Goal: Task Accomplishment & Management: Complete application form

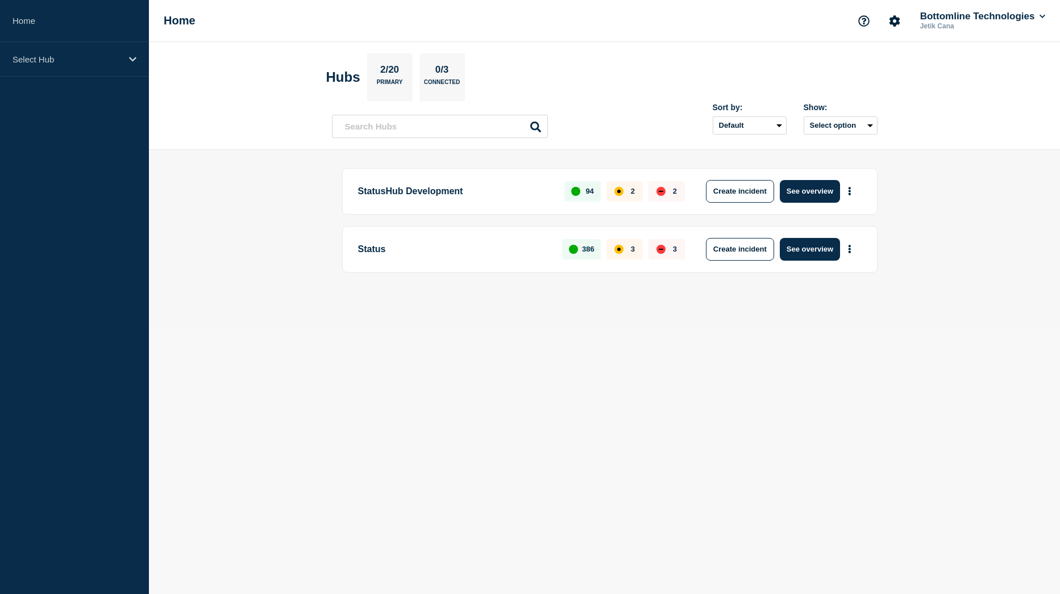
click at [486, 363] on body "Home Select Hub Home Bottomline Technologies Jetik Cana Hubs 2/20 Primary 0/3 C…" at bounding box center [530, 297] width 1060 height 594
click at [811, 251] on button "See overview" at bounding box center [810, 249] width 60 height 23
click at [803, 255] on button "See overview" at bounding box center [810, 249] width 60 height 23
click at [825, 254] on button "See overview" at bounding box center [810, 249] width 60 height 23
click at [122, 65] on div "Status" at bounding box center [74, 59] width 149 height 35
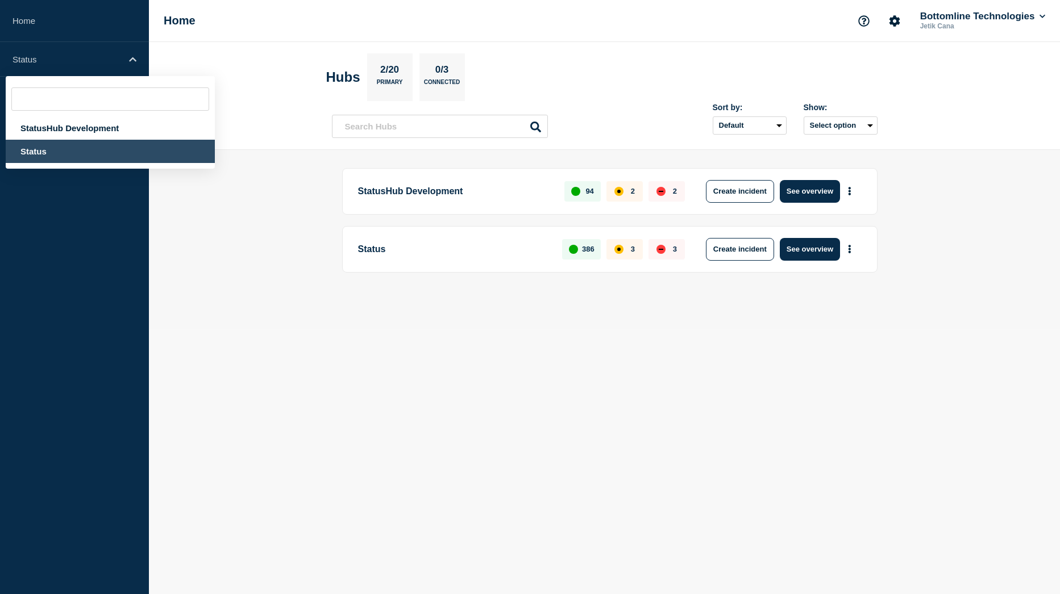
click at [55, 150] on div "Status" at bounding box center [110, 151] width 209 height 23
click at [25, 149] on div "Status" at bounding box center [110, 151] width 209 height 23
click at [290, 245] on main "StatusHub Development 94 2 2 Create incident See overview Status 386 3 3 Create…" at bounding box center [604, 239] width 911 height 179
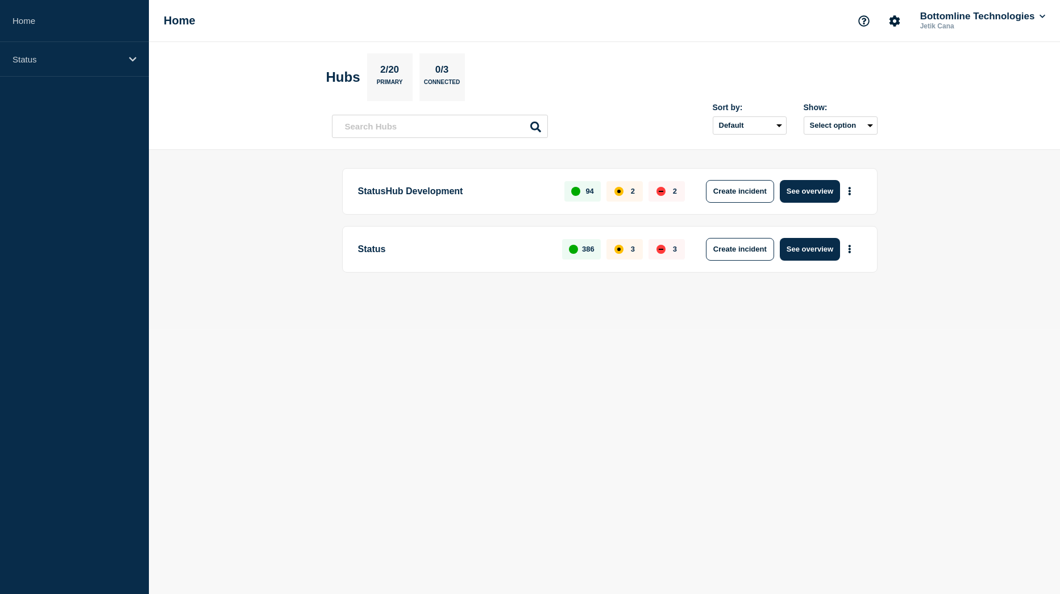
click at [370, 252] on p "Status" at bounding box center [453, 249] width 191 height 23
click at [744, 251] on button "Create incident" at bounding box center [740, 249] width 68 height 23
click at [822, 251] on button "See overview" at bounding box center [810, 249] width 60 height 23
click at [798, 255] on button "See overview" at bounding box center [810, 249] width 60 height 23
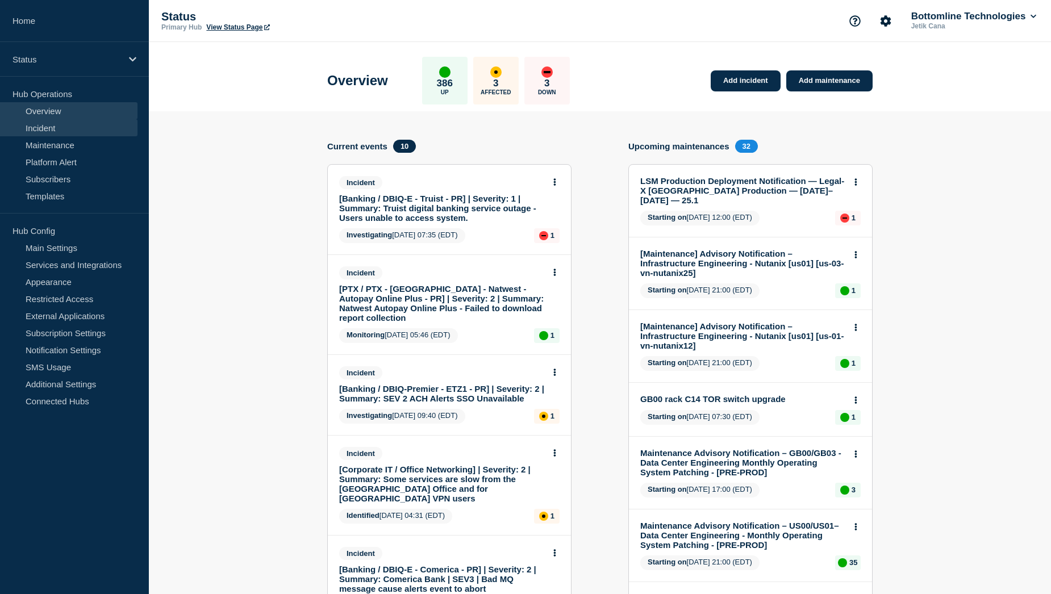
click at [64, 132] on link "Incident" at bounding box center [69, 127] width 138 height 17
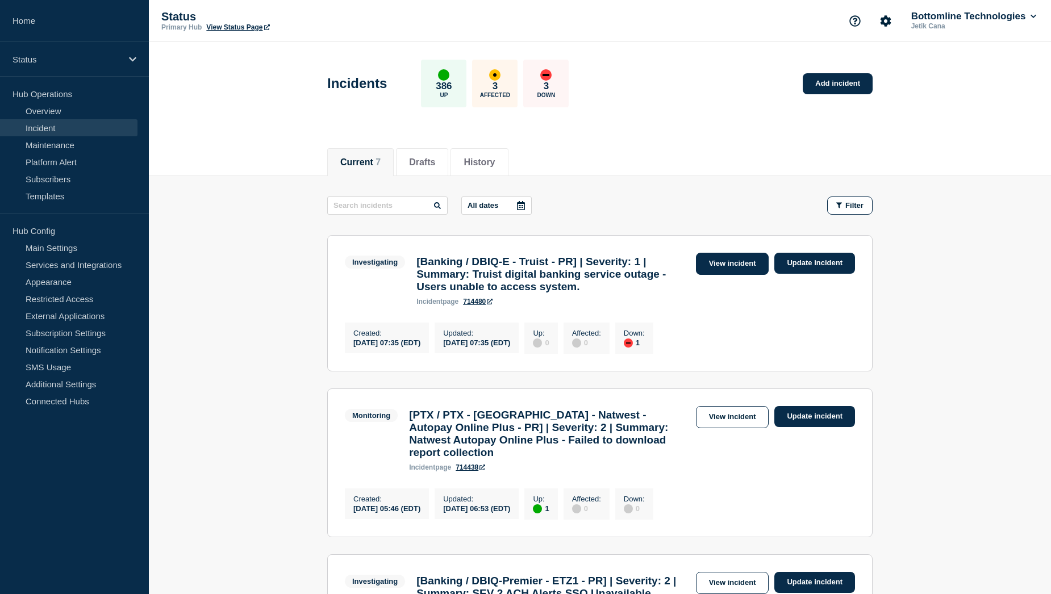
click at [723, 265] on link "View incident" at bounding box center [732, 264] width 73 height 22
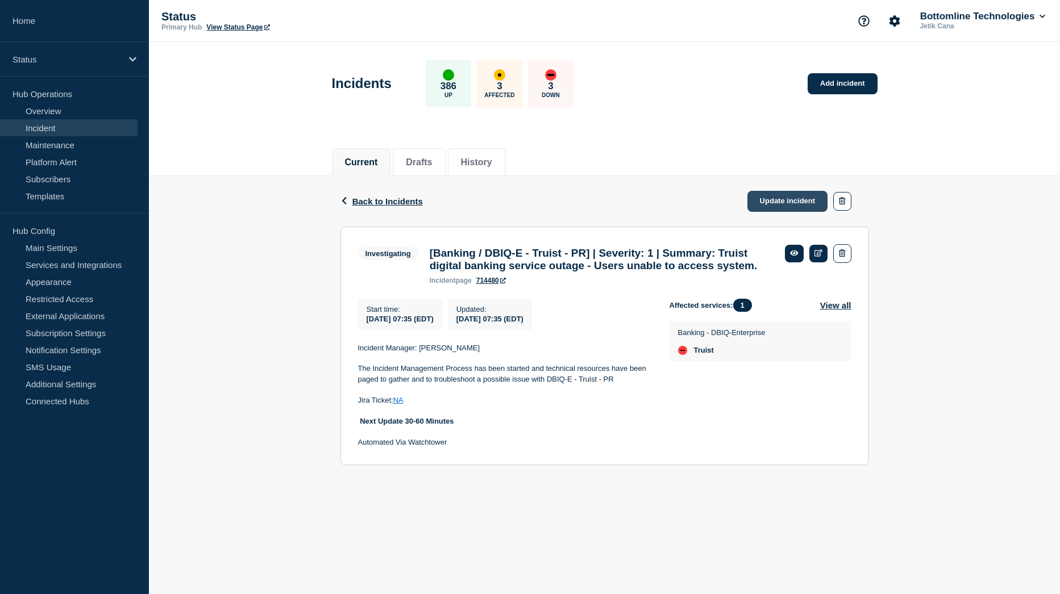
click at [797, 202] on link "Update incident" at bounding box center [787, 201] width 81 height 21
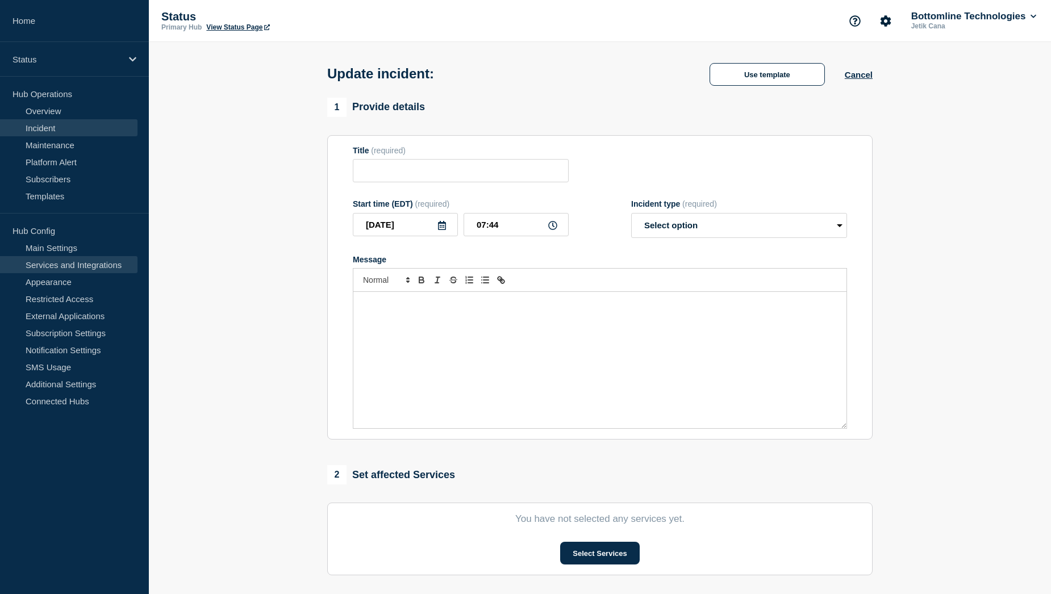
type input "[Banking / DBIQ-E - Truist - PR] | Severity: 1 | Summary: Truist digital bankin…"
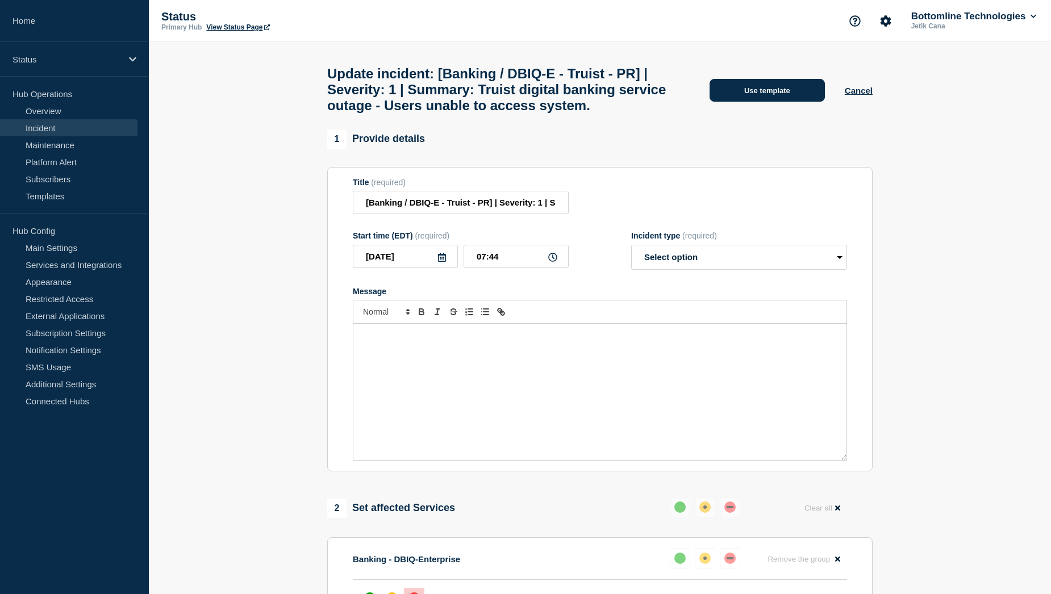
click at [768, 102] on button "Use template" at bounding box center [767, 90] width 115 height 23
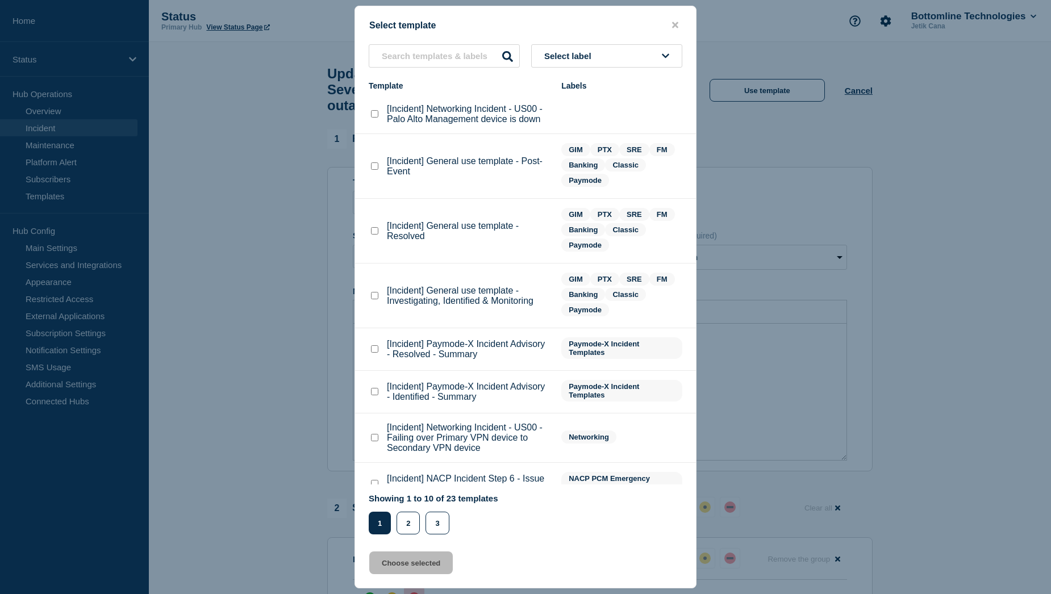
click at [373, 231] on checkbox"] "[Incident] General use template - Resolved checkbox" at bounding box center [374, 230] width 7 height 7
checkbox checkbox"] "true"
click at [414, 566] on button "Choose selected" at bounding box center [411, 563] width 84 height 23
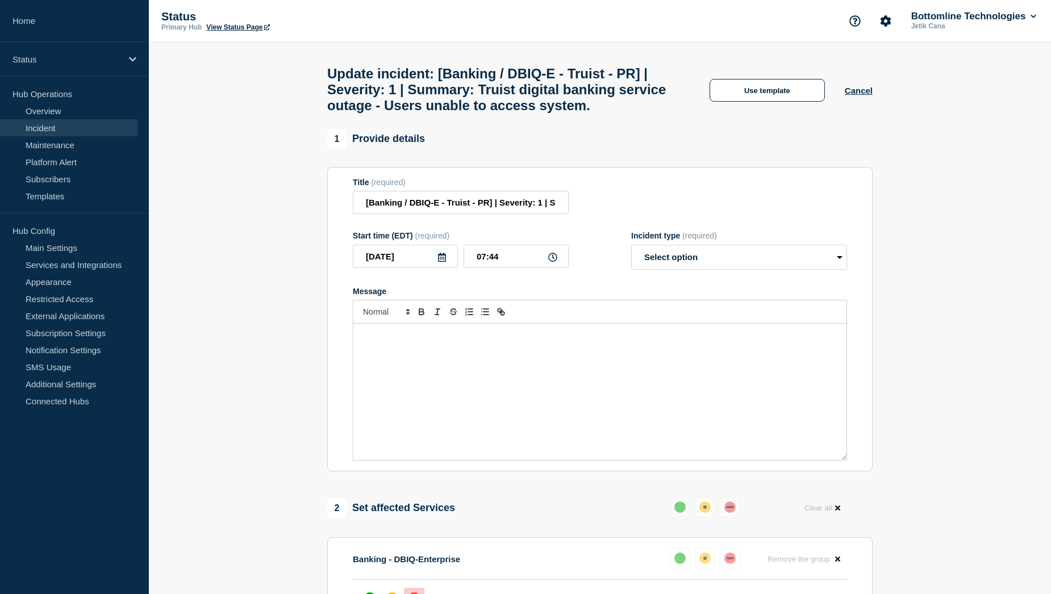
select select "resolved"
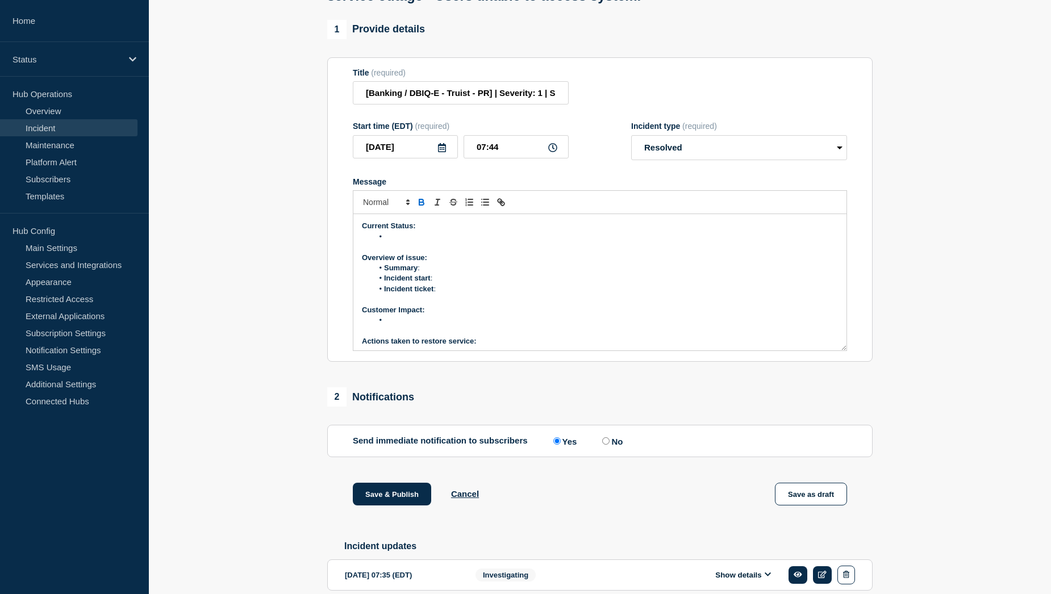
scroll to position [114, 0]
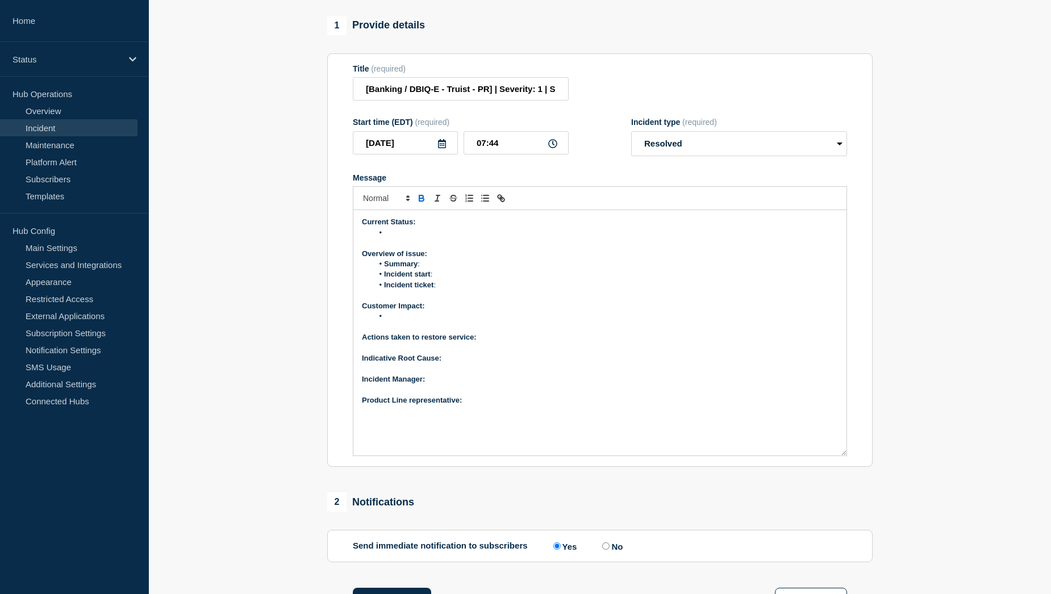
drag, startPoint x: 843, startPoint y: 370, endPoint x: 845, endPoint y: 484, distance: 113.1
click at [845, 456] on div "Current Status: Overview of issue: Summary : Incident start : Incident ticket :…" at bounding box center [599, 332] width 493 height 245
click at [498, 406] on p "Product Line representative:" at bounding box center [600, 400] width 476 height 10
click at [445, 385] on p "﻿Incident Manager:" at bounding box center [600, 379] width 476 height 10
click at [417, 238] on li "Message" at bounding box center [605, 233] width 465 height 10
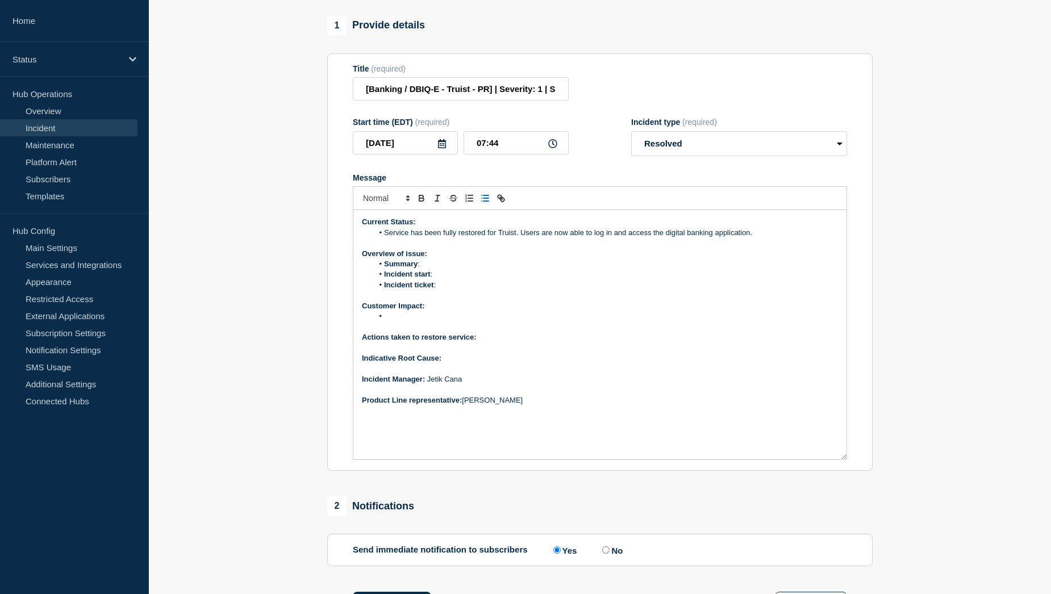
click at [403, 322] on li "Message" at bounding box center [605, 316] width 465 height 10
click at [510, 343] on p "Actions taken to restore service:" at bounding box center [600, 337] width 476 height 10
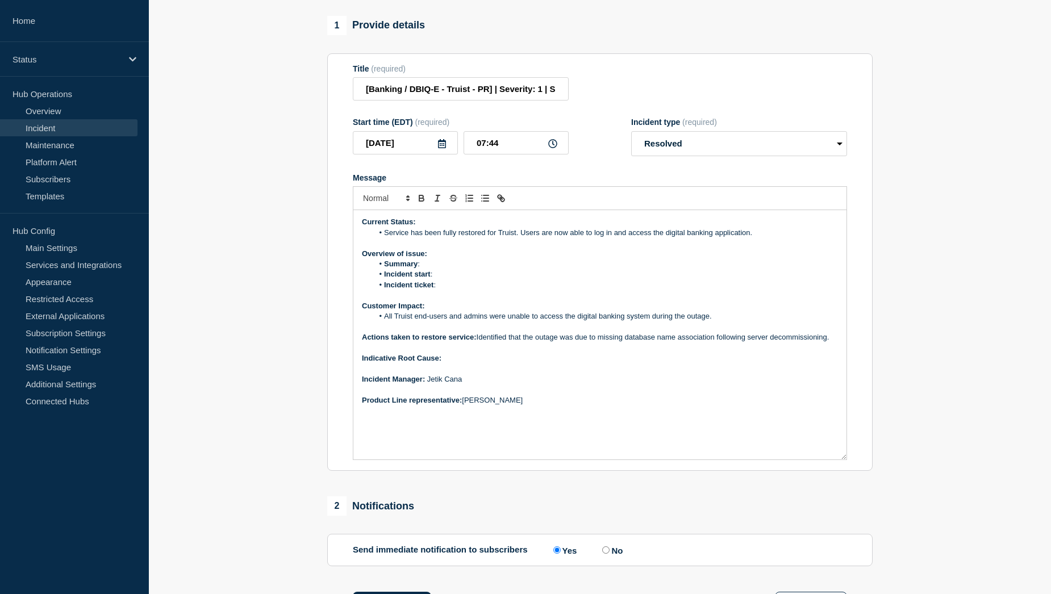
click at [834, 343] on p "Actions taken to restore service: Identified that the outage was due to missing…" at bounding box center [600, 337] width 476 height 10
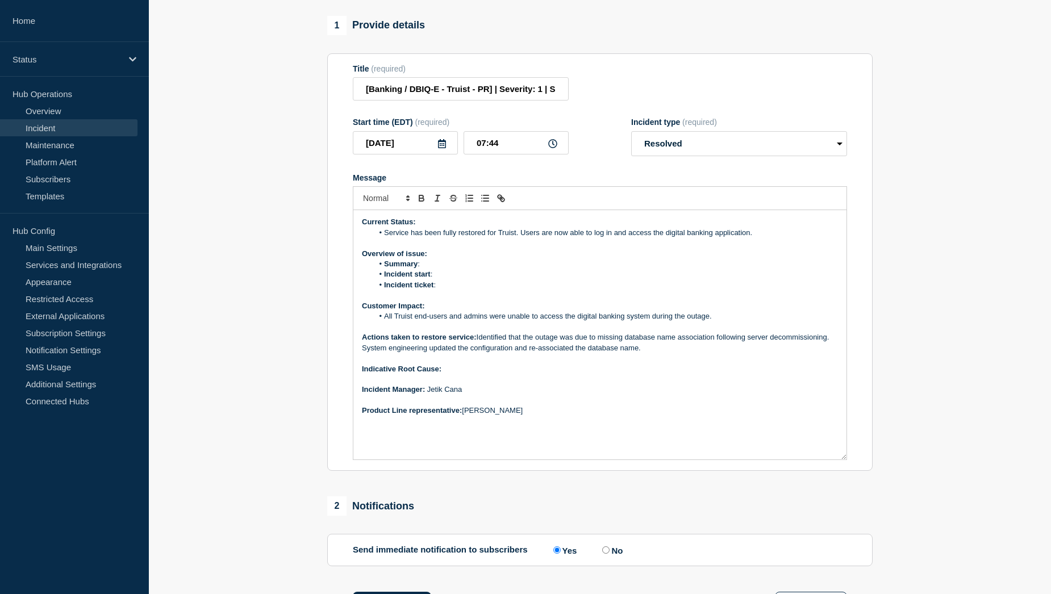
click at [653, 353] on p "Actions taken to restore service: Identified that the outage was due to missing…" at bounding box center [600, 342] width 476 height 21
click at [784, 353] on p "Actions taken to restore service: Identified that the outage was due to missing…" at bounding box center [600, 342] width 476 height 21
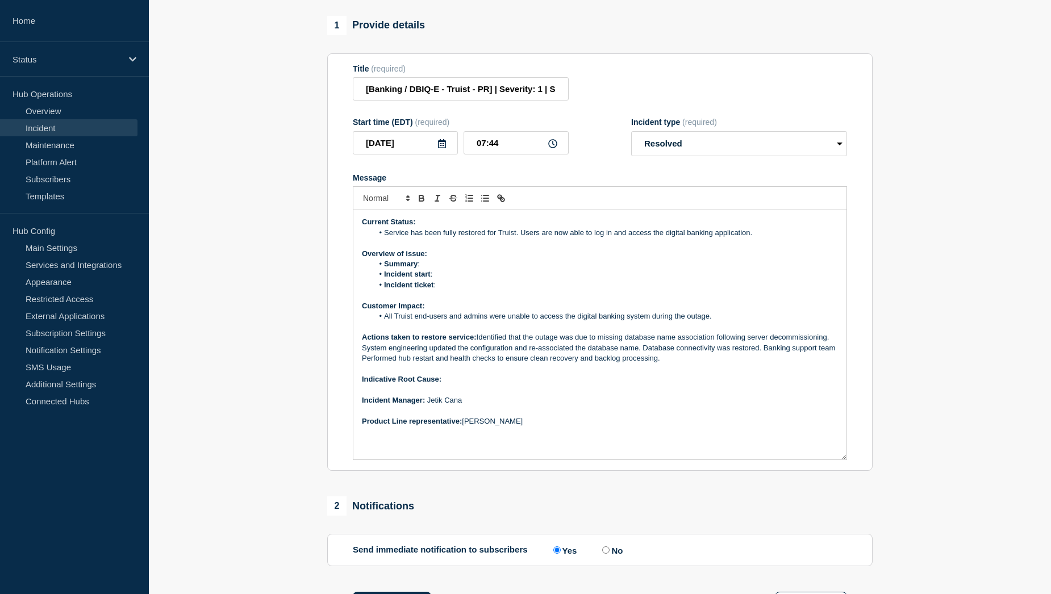
click at [366, 364] on p "Actions taken to restore service: Identified that the outage was due to missing…" at bounding box center [600, 347] width 476 height 31
click at [467, 385] on p "Indicative Root Cause:" at bounding box center [600, 379] width 476 height 10
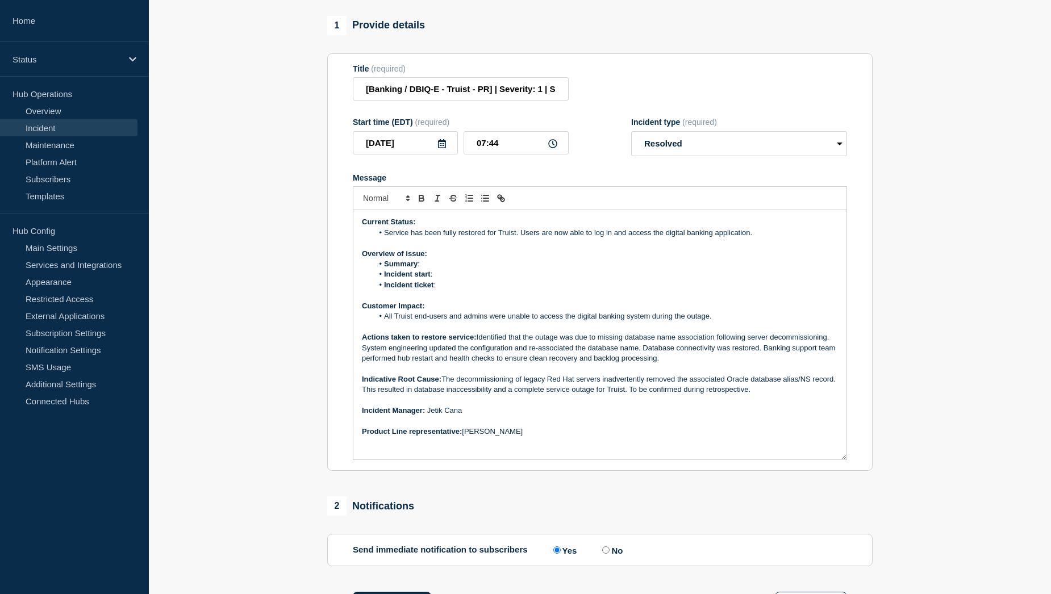
click at [449, 290] on li "Incident ticket :" at bounding box center [605, 285] width 465 height 10
drag, startPoint x: 474, startPoint y: 312, endPoint x: 440, endPoint y: 311, distance: 34.1
click at [440, 290] on li "Incident ticket : WT-59075" at bounding box center [605, 285] width 465 height 10
click at [502, 203] on icon "Toggle link" at bounding box center [501, 198] width 10 height 10
paste input "https://jira.bottomline.tech/browse/"
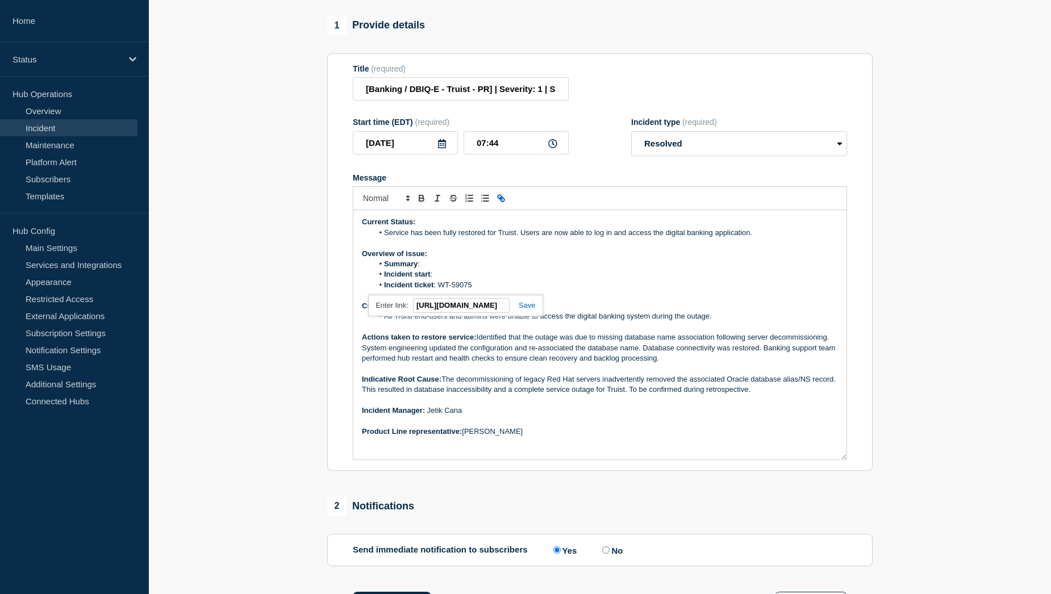
scroll to position [0, 66]
type input "https://jira.bottomline.tech/browse/WT-59075"
click at [528, 310] on link at bounding box center [523, 305] width 26 height 9
click at [446, 280] on li "Incident start :" at bounding box center [605, 274] width 465 height 10
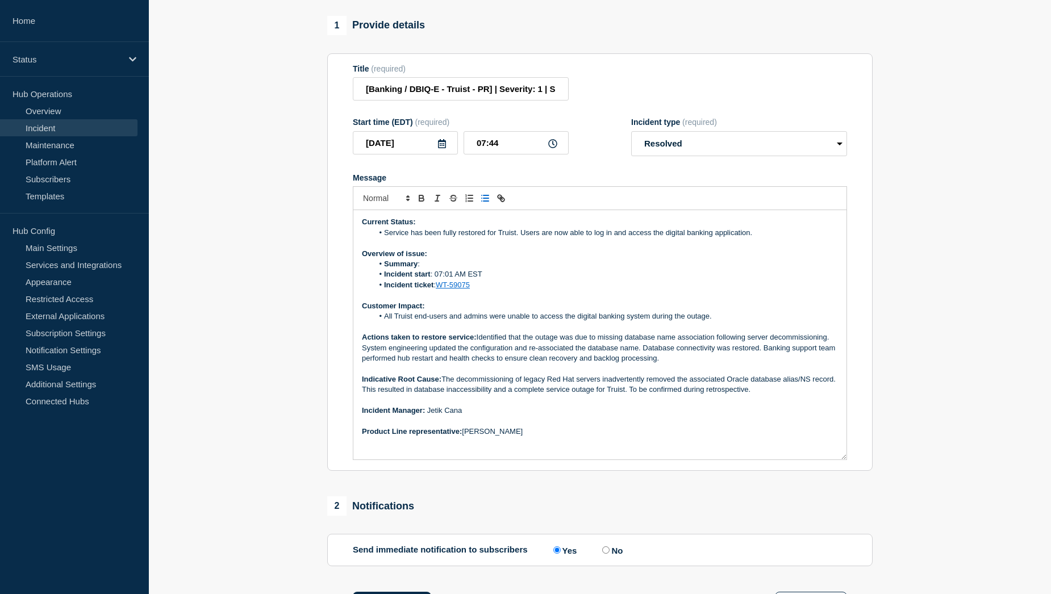
click at [436, 269] on li "Summary :" at bounding box center [605, 264] width 465 height 10
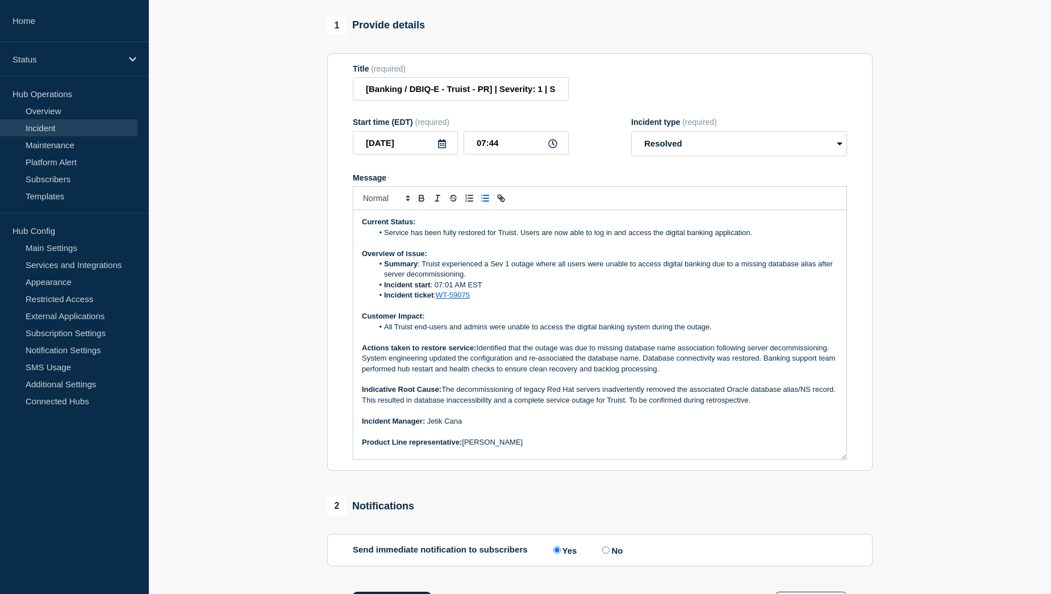
click at [504, 280] on li "Summary : Truist experienced a Sev 1 outage where all users were unable to acce…" at bounding box center [605, 269] width 465 height 21
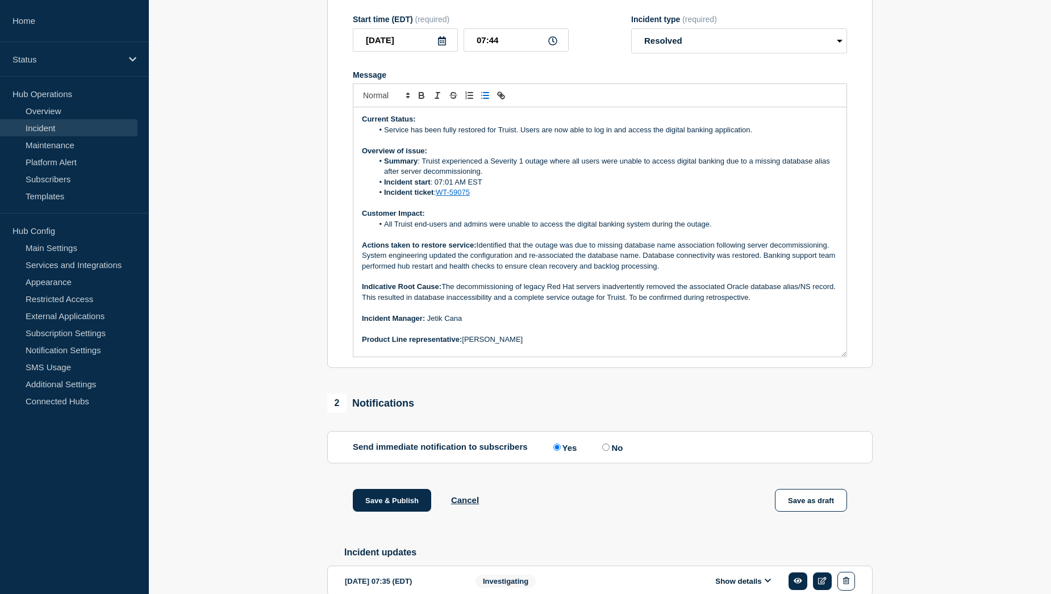
scroll to position [227, 0]
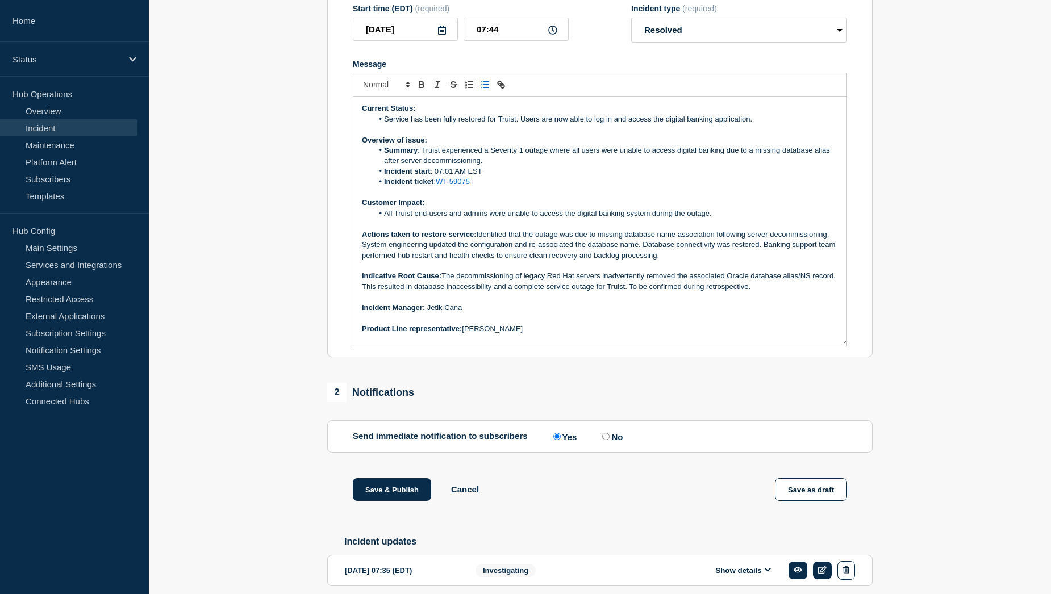
click at [578, 292] on p "Indicative Root Cause: The decommissioning of legacy Red Hat servers inadverten…" at bounding box center [600, 281] width 476 height 21
click at [608, 292] on p "Indicative Root Cause: The decommissioning of legacy Red Hat 7 servers inadvert…" at bounding box center [600, 281] width 476 height 21
click at [378, 501] on button "Save & Publish" at bounding box center [392, 489] width 78 height 23
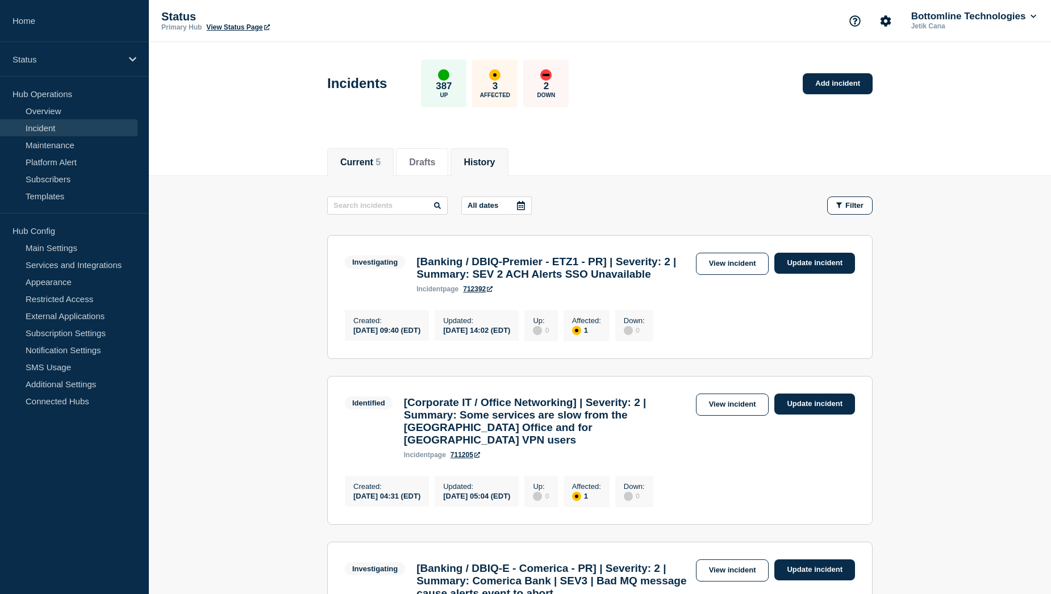
click at [495, 161] on button "History" at bounding box center [479, 162] width 31 height 10
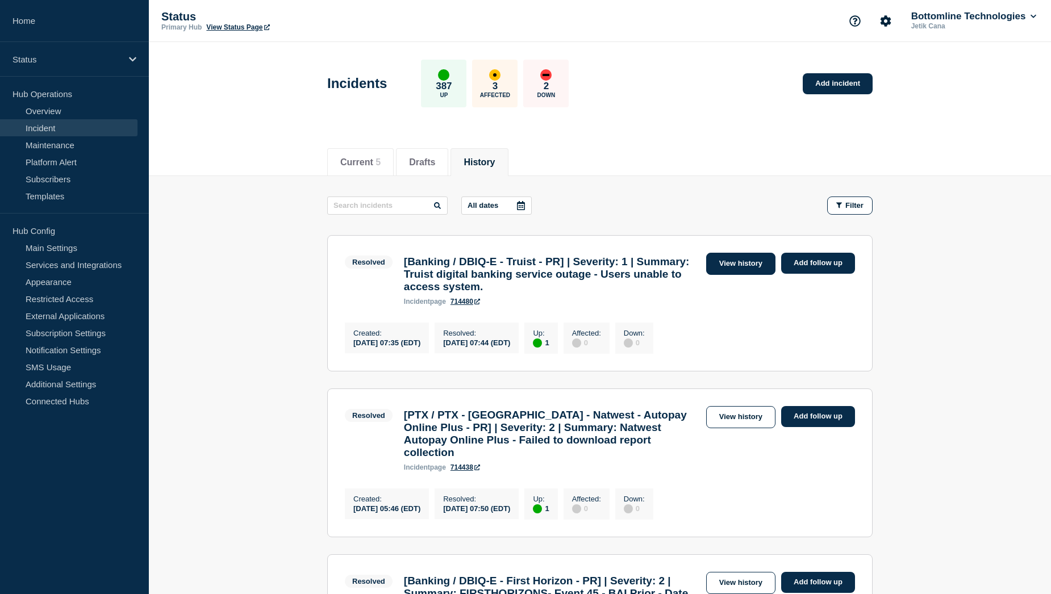
click at [726, 265] on link "View history" at bounding box center [740, 264] width 69 height 22
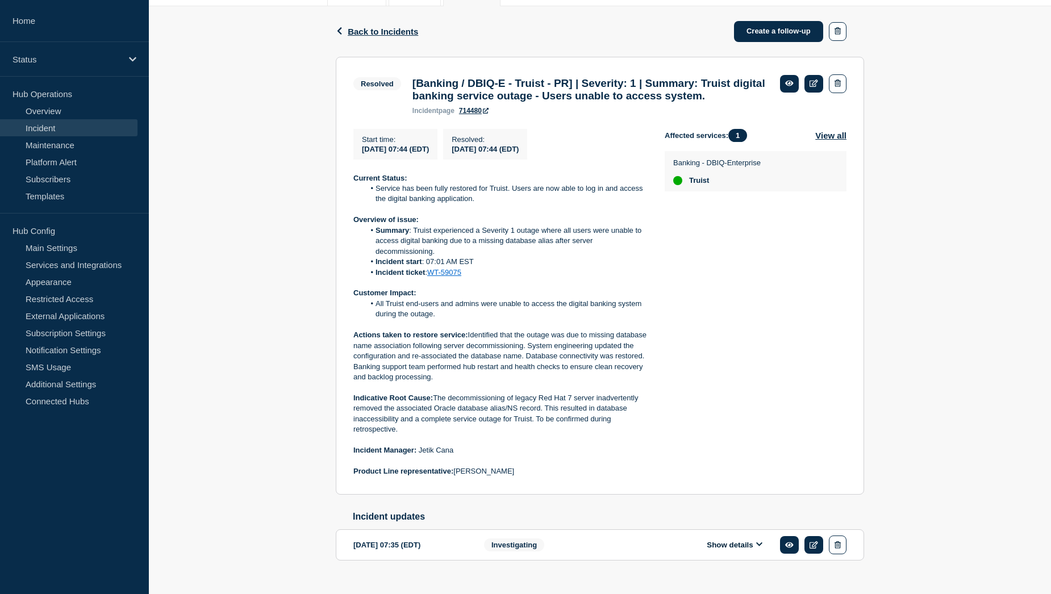
scroll to position [170, 0]
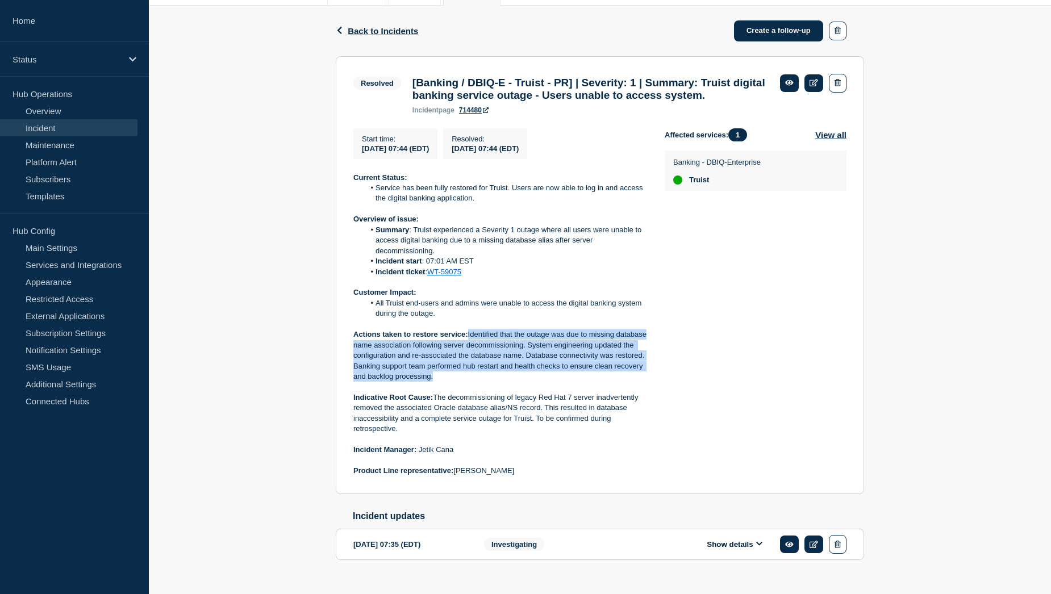
drag, startPoint x: 469, startPoint y: 355, endPoint x: 496, endPoint y: 397, distance: 49.3
click at [496, 382] on p "Actions taken to restore service: Identified that the outage was due to missing…" at bounding box center [499, 356] width 293 height 52
copy p "Identified that the outage was due to missing database name association followi…"
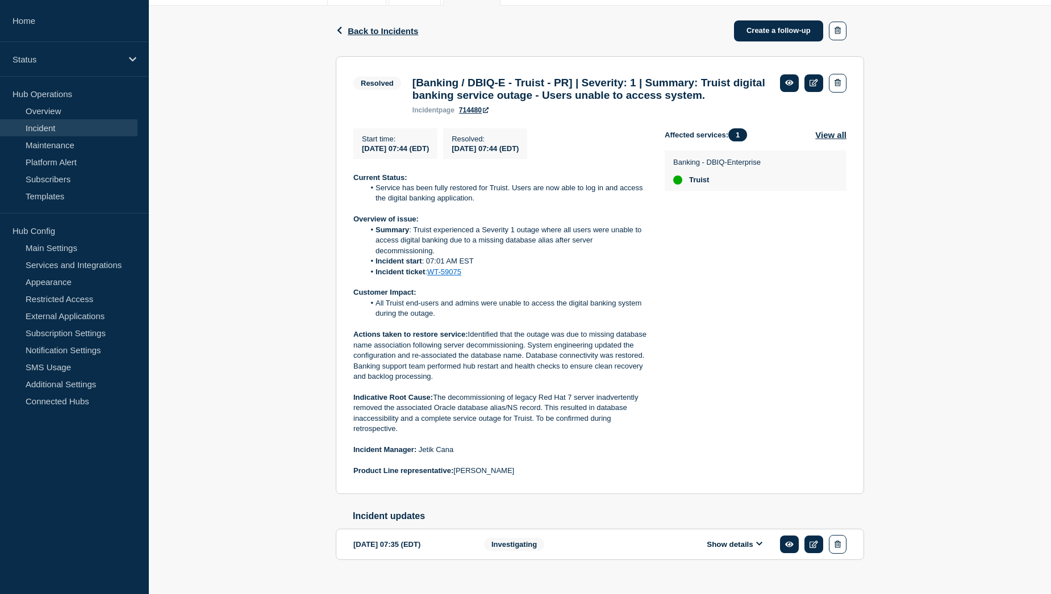
click at [402, 393] on p at bounding box center [499, 387] width 293 height 10
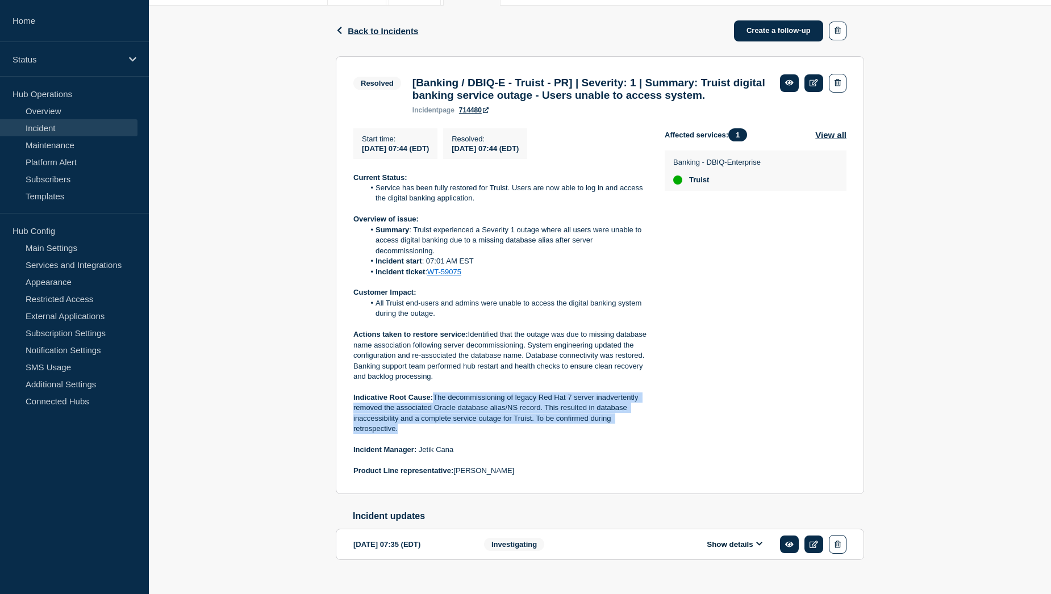
drag, startPoint x: 436, startPoint y: 418, endPoint x: 460, endPoint y: 451, distance: 41.0
click at [460, 435] on p "Indicative Root Cause: The decommissioning of legacy Red Hat 7 server inadverte…" at bounding box center [499, 414] width 293 height 42
copy p "The decommissioning of legacy Red Hat 7 server inadvertently removed the associ…"
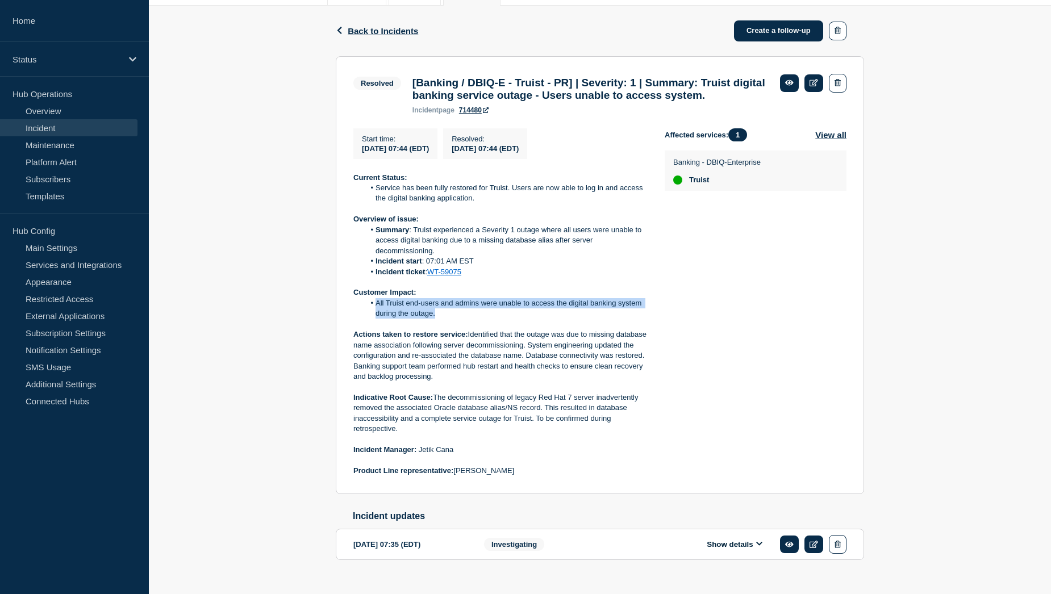
drag, startPoint x: 376, startPoint y: 325, endPoint x: 455, endPoint y: 341, distance: 80.6
click at [455, 319] on li "All Truist end-users and admins were unable to access the digital banking syste…" at bounding box center [506, 308] width 282 height 21
copy li "All Truist end-users and admins were unable to access the digital banking syste…"
